Goal: Task Accomplishment & Management: Manage account settings

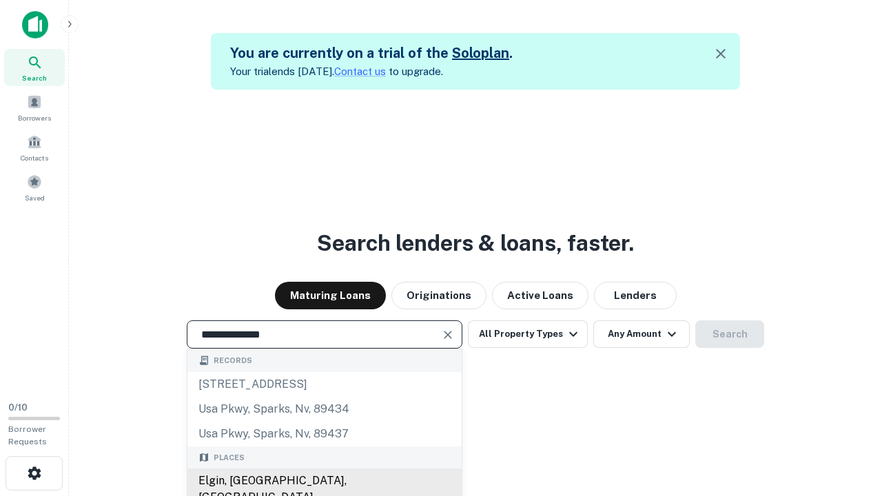
click at [324, 481] on div "Elgin, [GEOGRAPHIC_DATA], [GEOGRAPHIC_DATA]" at bounding box center [324, 488] width 274 height 41
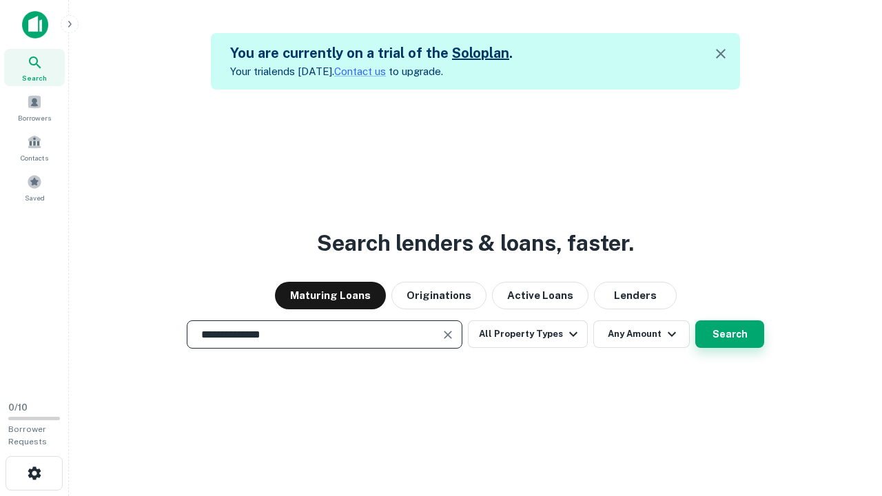
type input "**********"
click at [729, 334] on button "Search" at bounding box center [729, 334] width 69 height 28
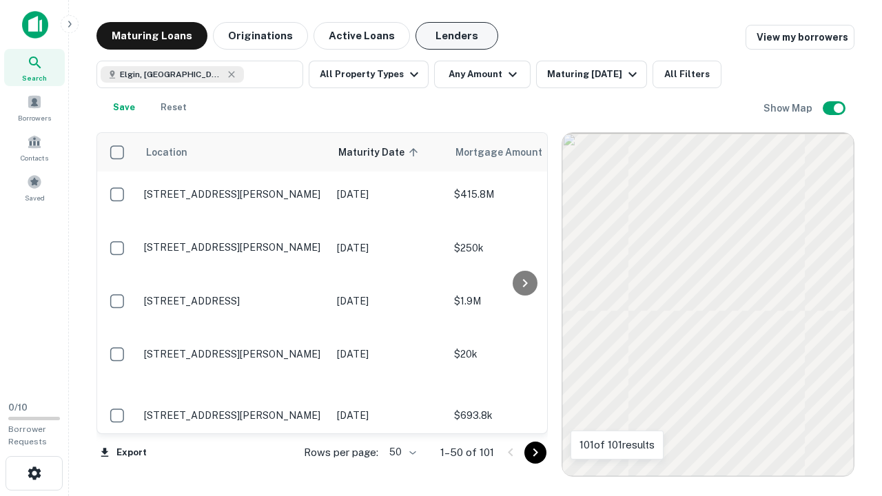
click at [457, 36] on button "Lenders" at bounding box center [456, 36] width 83 height 28
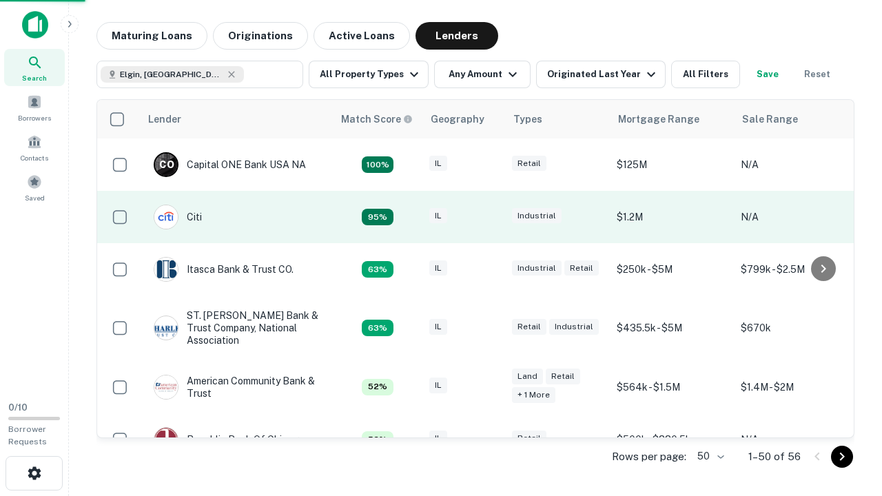
click at [489, 217] on div "IL" at bounding box center [463, 217] width 69 height 19
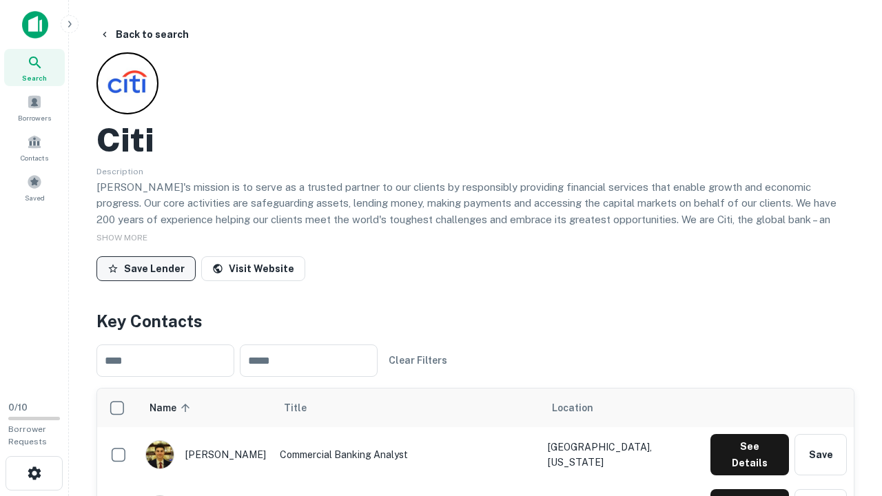
click at [146, 268] on button "Save Lender" at bounding box center [145, 268] width 99 height 25
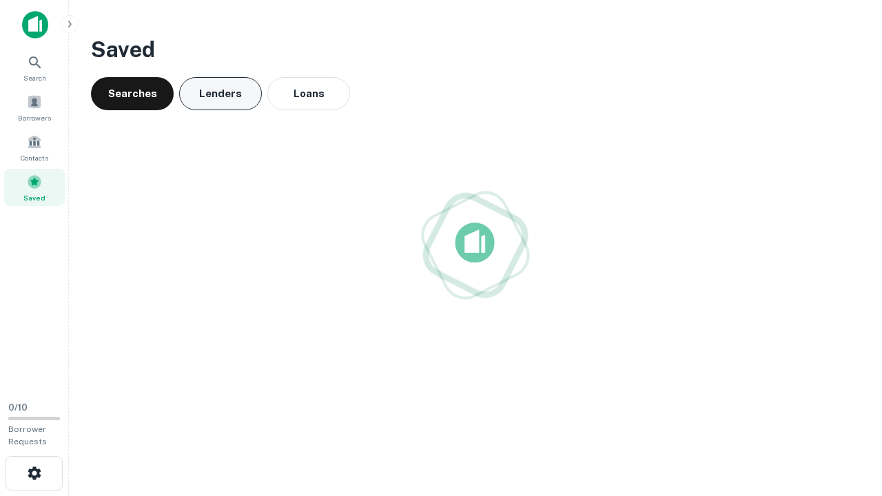
click at [220, 94] on button "Lenders" at bounding box center [220, 93] width 83 height 33
